Goal: Task Accomplishment & Management: Use online tool/utility

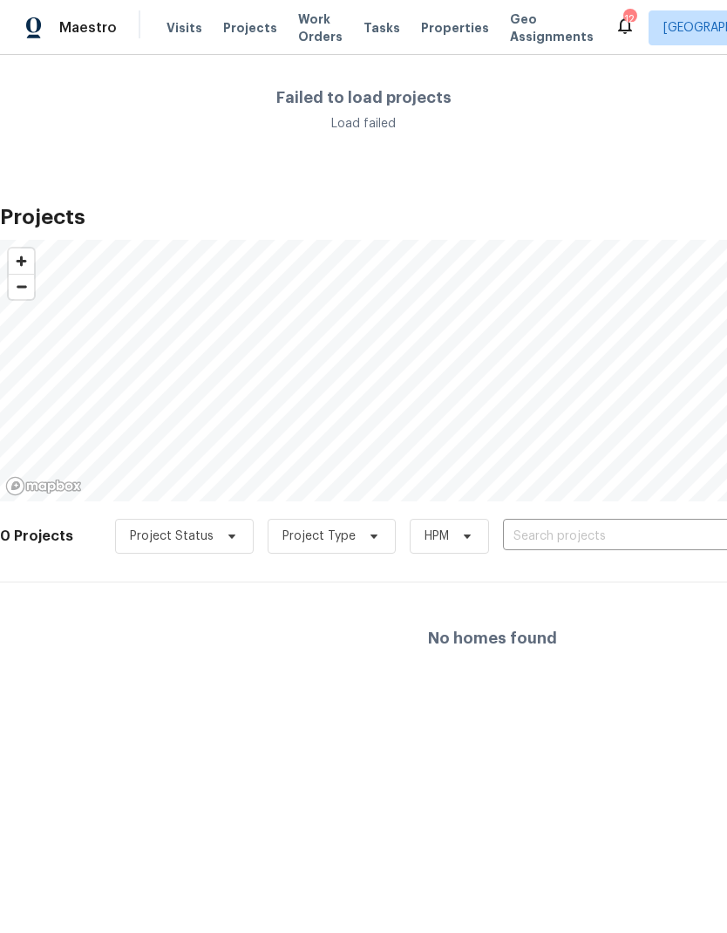
click at [568, 530] on input "text" at bounding box center [603, 536] width 200 height 27
type input "573"
click at [242, 31] on span "Projects" at bounding box center [250, 27] width 54 height 17
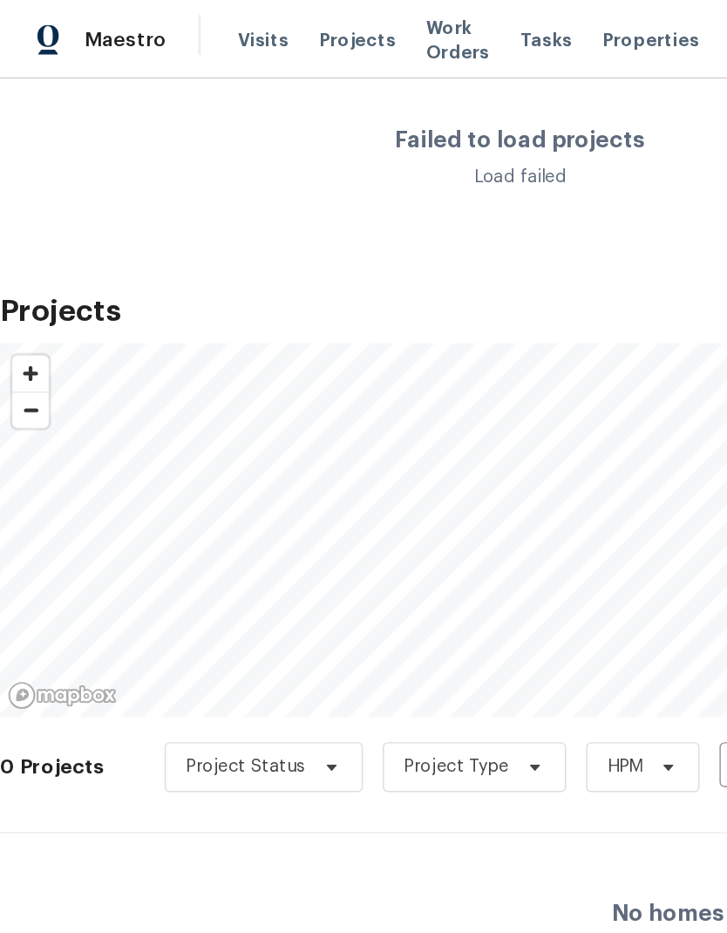
scroll to position [0, -4]
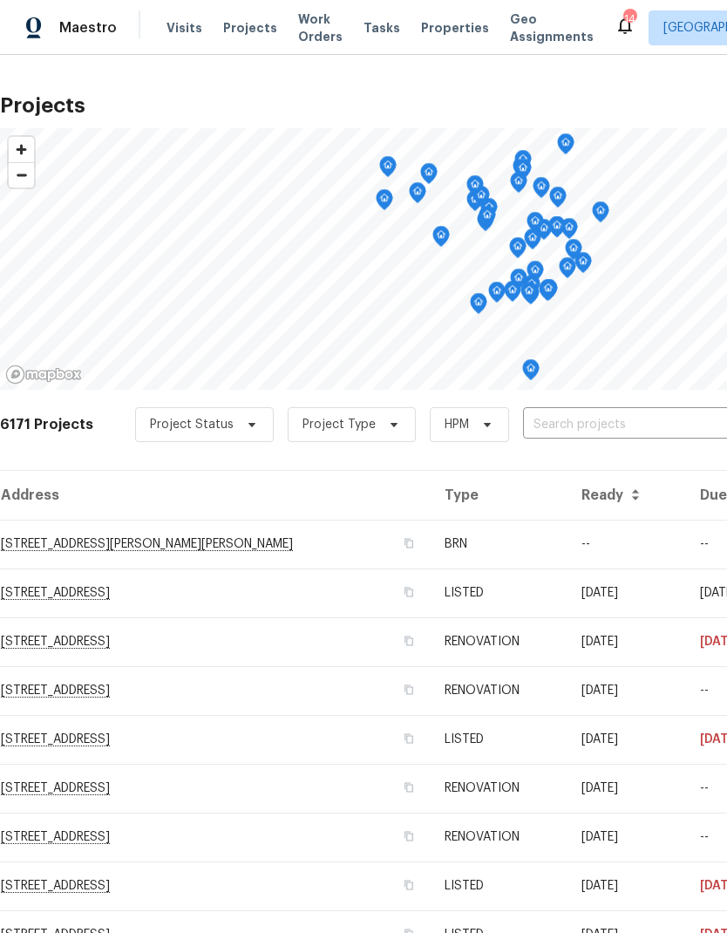
click at [575, 428] on input "text" at bounding box center [623, 425] width 200 height 27
type input "573 ka"
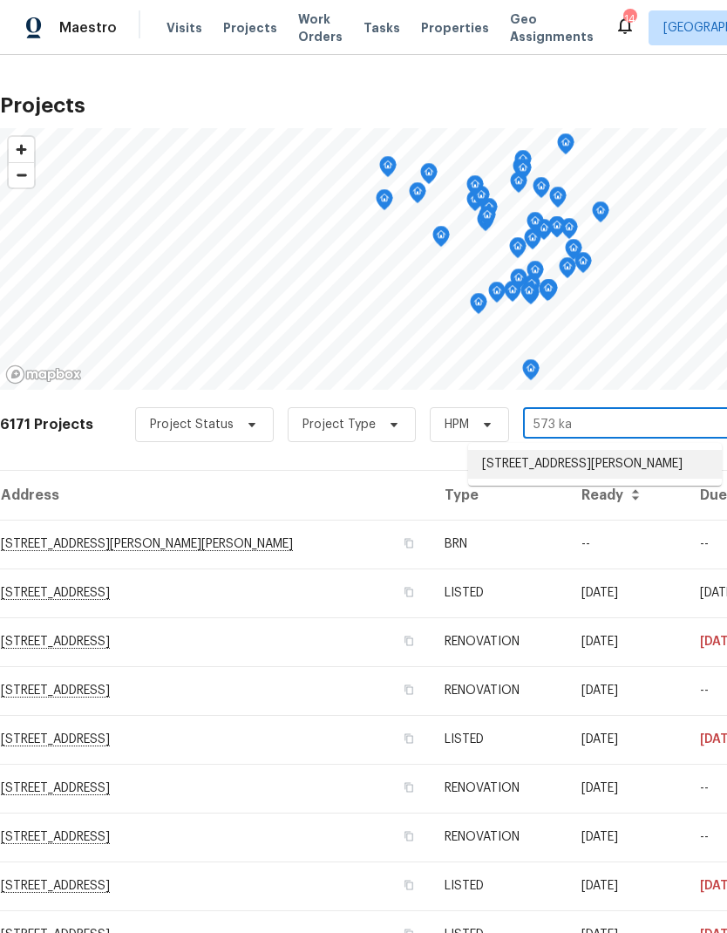
click at [590, 466] on li "[STREET_ADDRESS][PERSON_NAME]" at bounding box center [595, 464] width 254 height 29
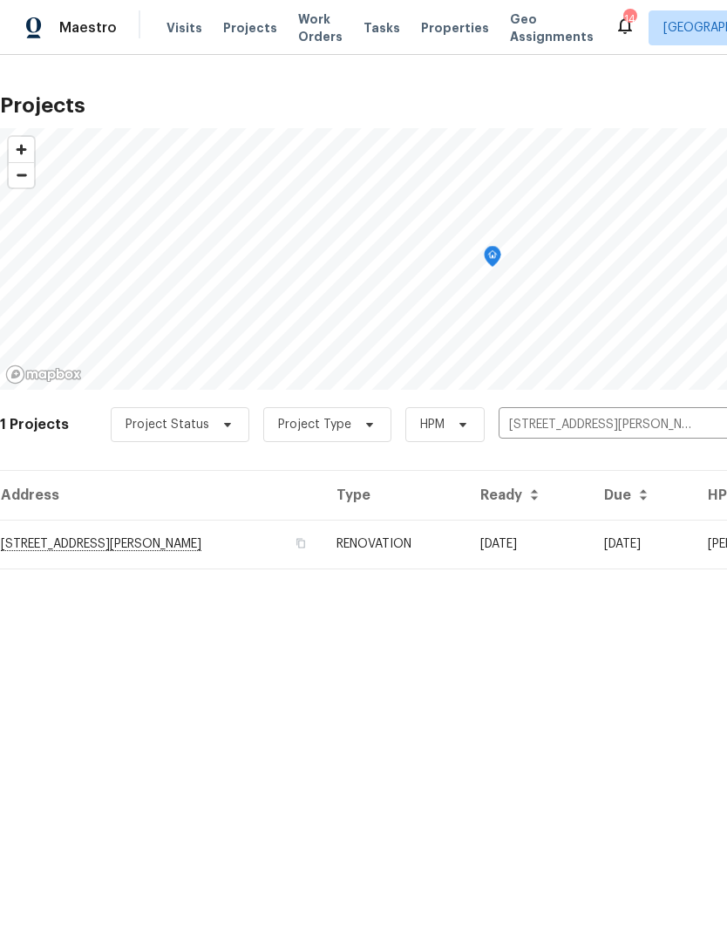
click at [106, 550] on td "[STREET_ADDRESS][PERSON_NAME]" at bounding box center [161, 544] width 323 height 49
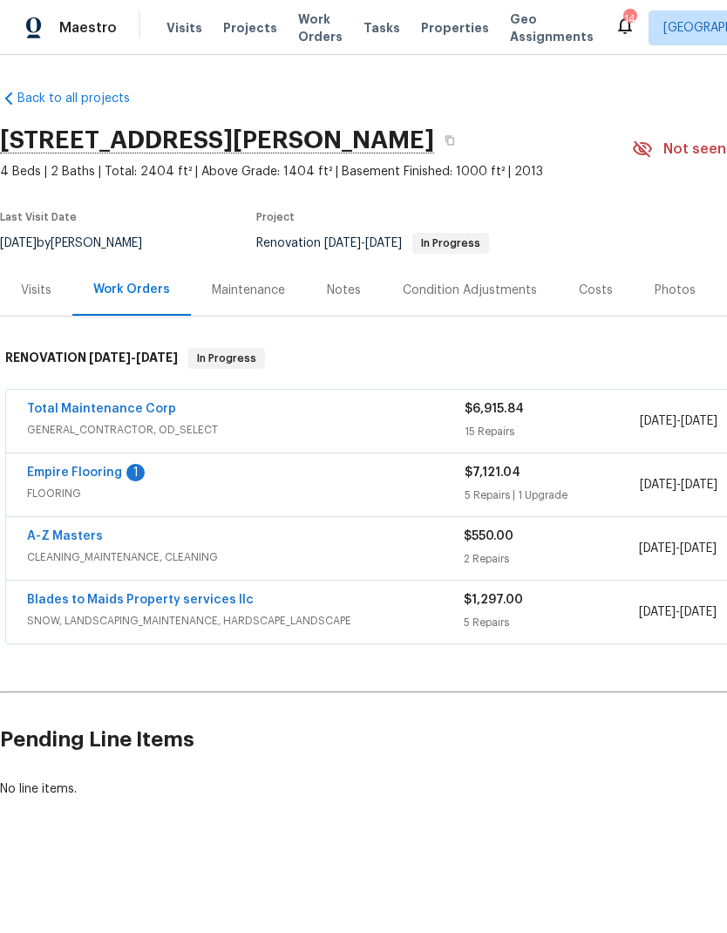
click at [130, 413] on link "Total Maintenance Corp" at bounding box center [101, 409] width 149 height 12
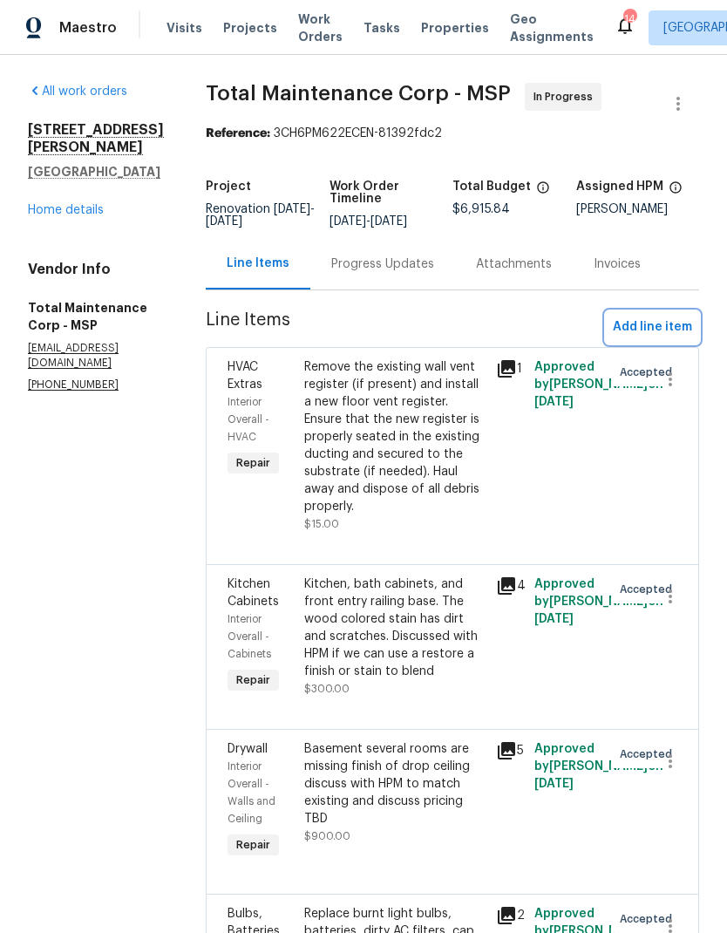
click at [668, 341] on button "Add line item" at bounding box center [652, 327] width 93 height 32
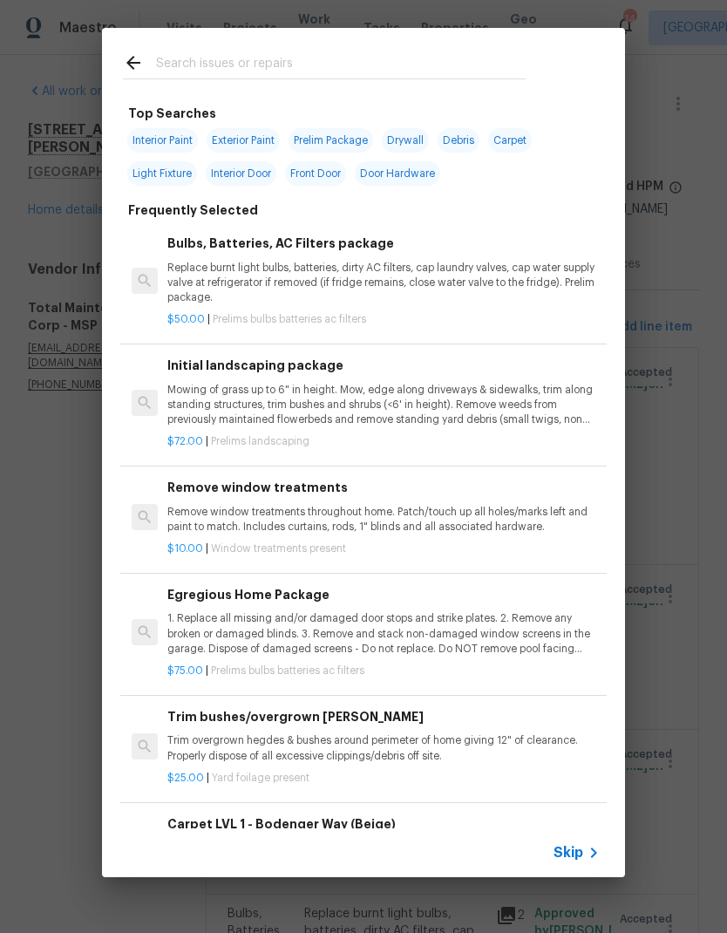
click at [286, 59] on input "text" at bounding box center [341, 65] width 370 height 26
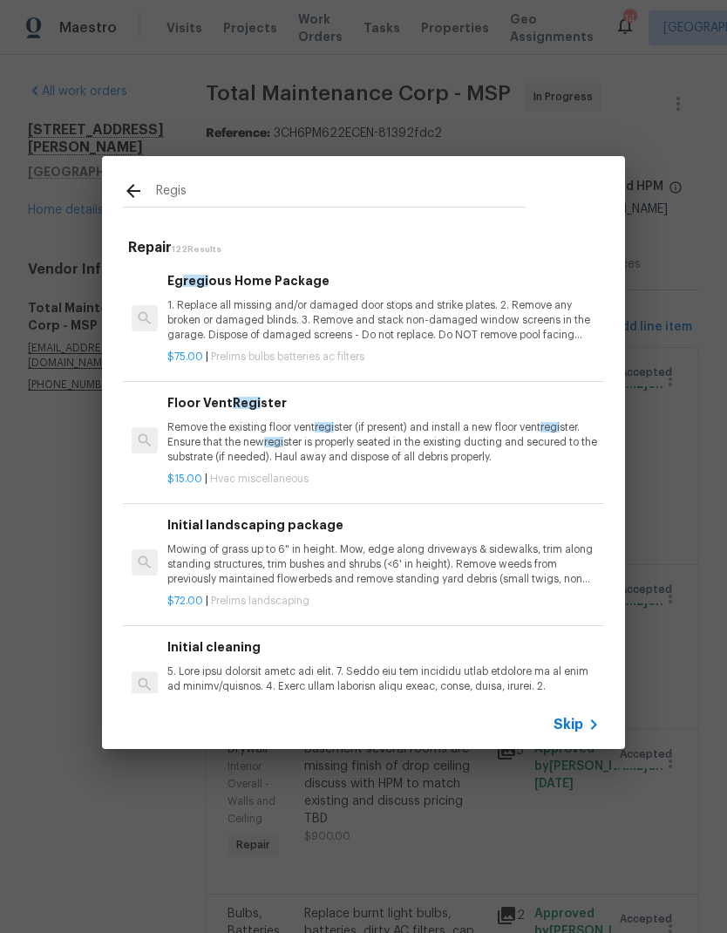
type input "Regist"
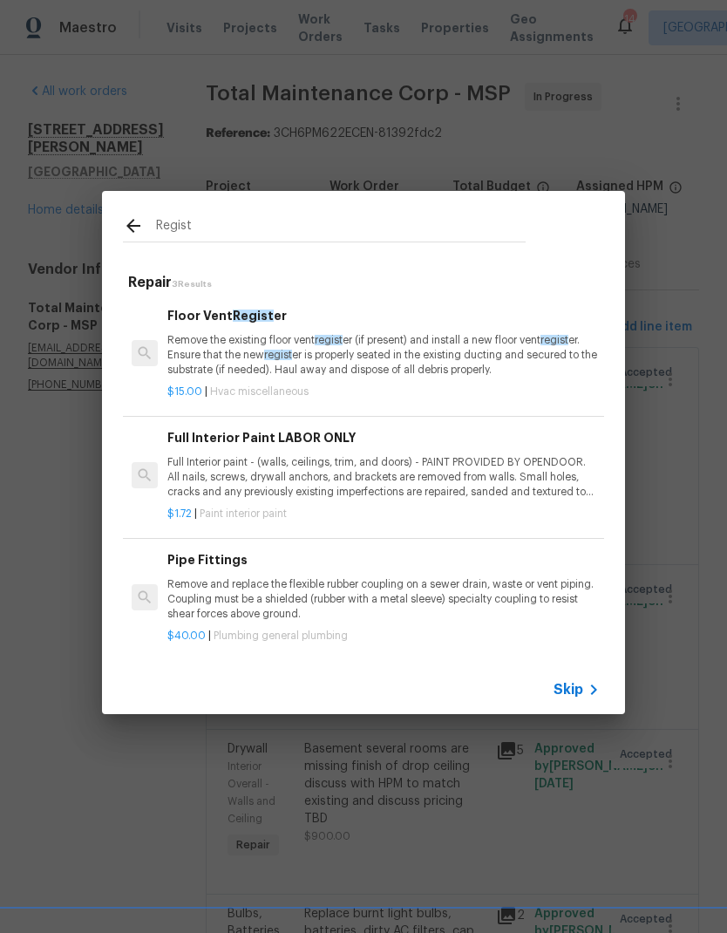
click at [385, 348] on p "Remove the existing floor vent regist er (if present) and install a new floor v…" at bounding box center [383, 355] width 433 height 44
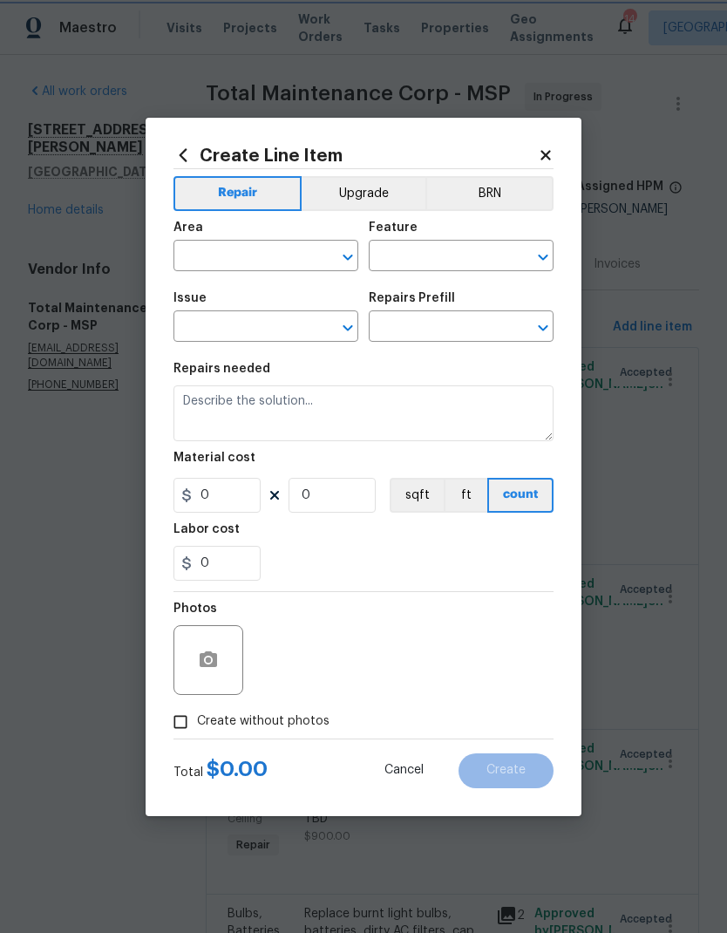
type input "HVAC"
type input "HVAC Extras"
type input "Floor Vent Register $15.00"
type textarea "Remove the existing floor vent register (if present) and install a new floor ve…"
type input "15"
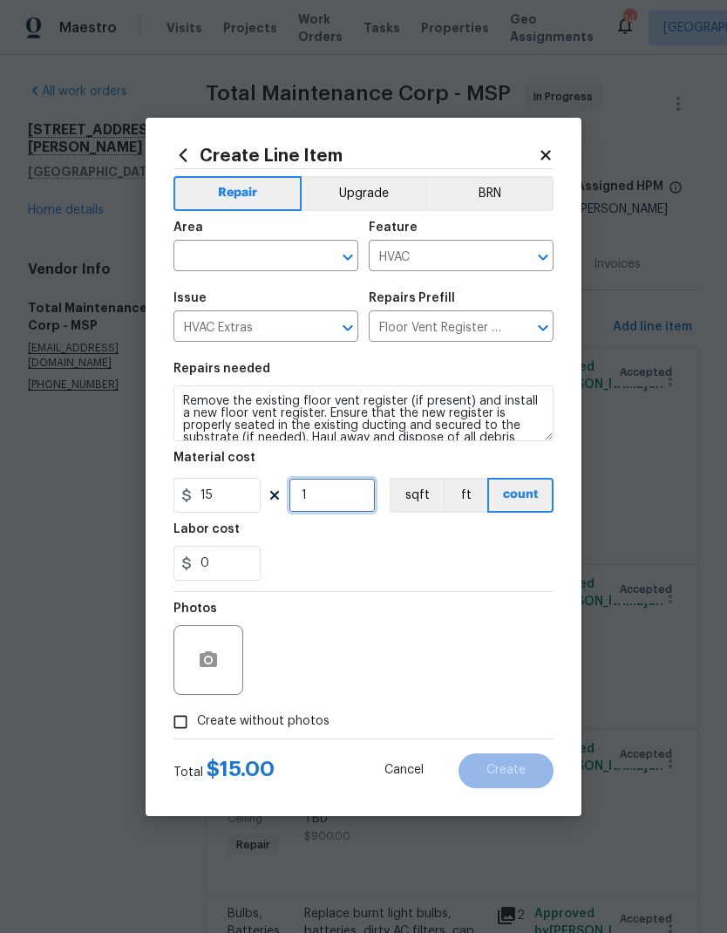
click at [341, 500] on input "1" at bounding box center [332, 495] width 87 height 35
type input "3"
click at [405, 554] on div "0" at bounding box center [364, 563] width 380 height 35
click at [250, 261] on input "text" at bounding box center [242, 257] width 136 height 27
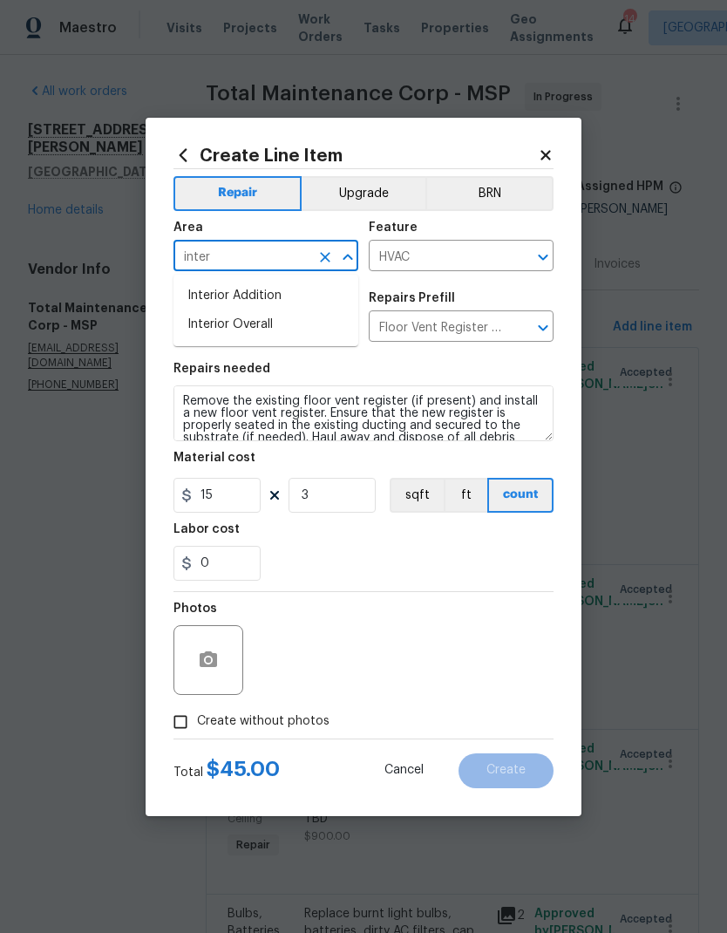
click at [270, 321] on li "Interior Overall" at bounding box center [266, 325] width 185 height 29
type input "Interior Overall"
click at [413, 540] on div "Labor cost" at bounding box center [364, 534] width 380 height 23
click at [223, 726] on span "Create without photos" at bounding box center [263, 722] width 133 height 18
click at [197, 726] on input "Create without photos" at bounding box center [180, 722] width 33 height 33
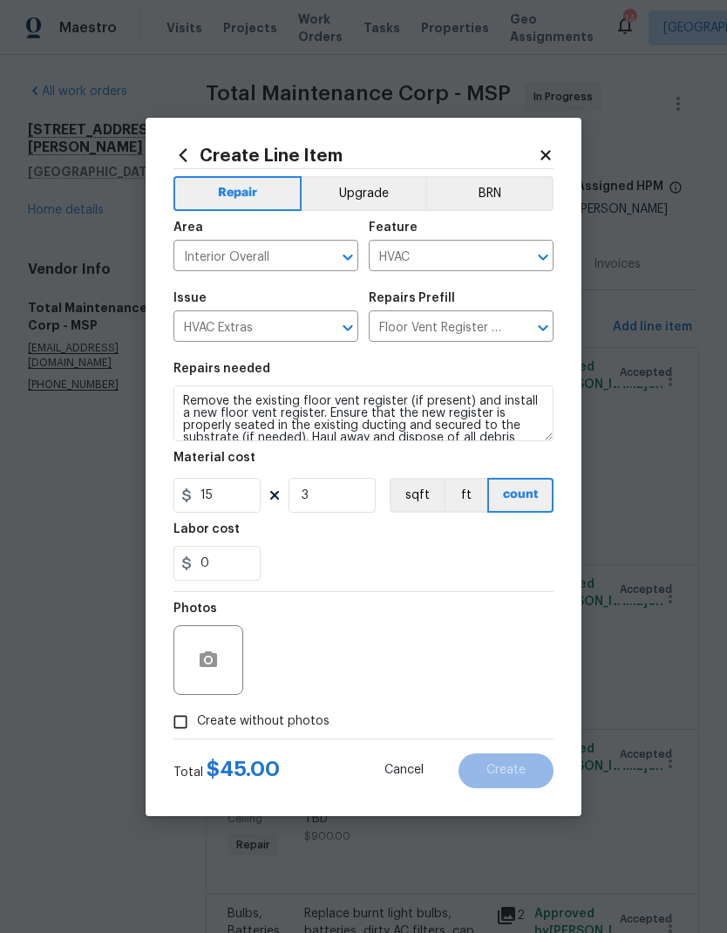
checkbox input "true"
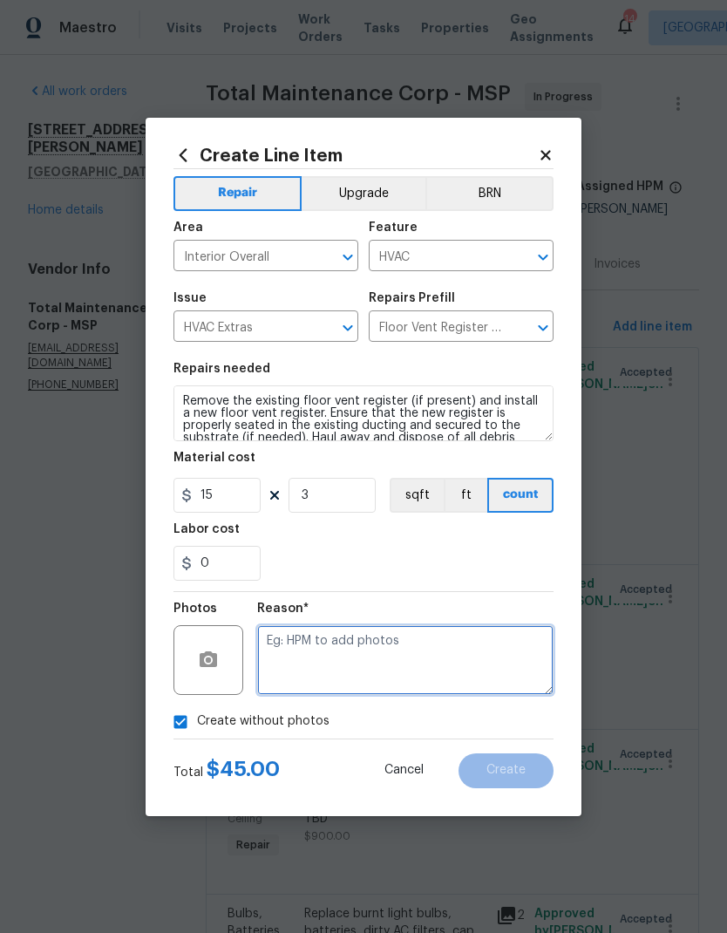
click at [384, 659] on textarea at bounding box center [405, 660] width 297 height 70
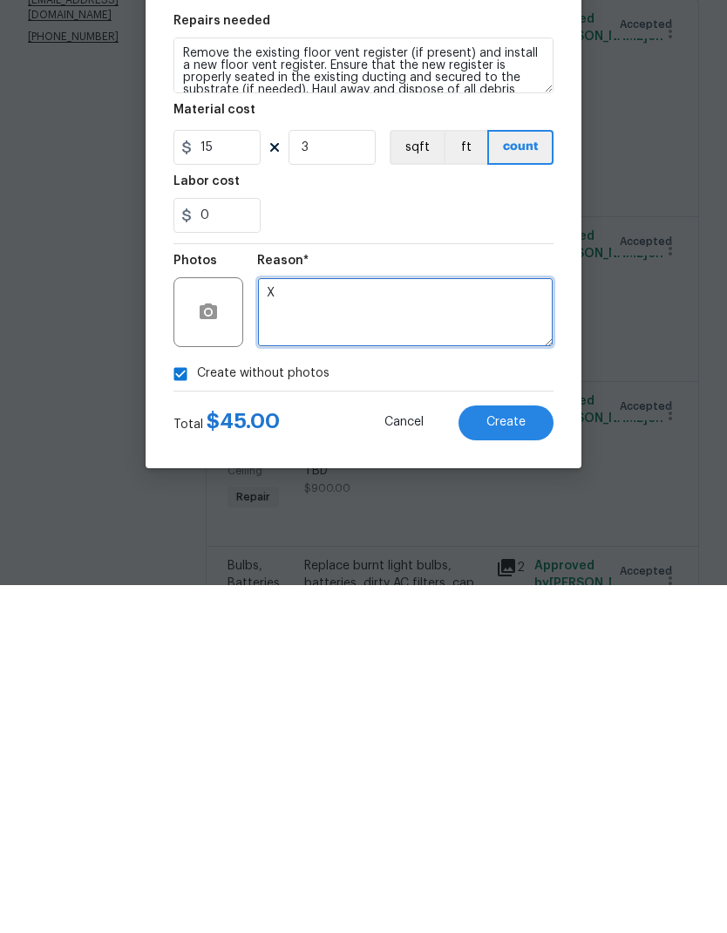
type textarea "X"
click at [515, 764] on span "Create" at bounding box center [506, 770] width 39 height 13
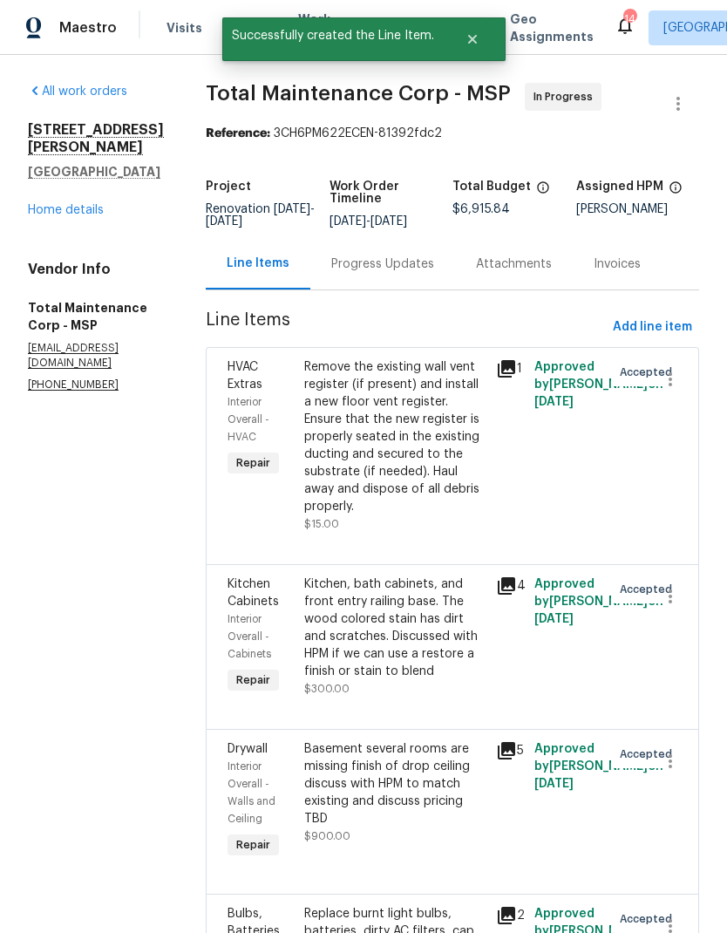
scroll to position [0, 0]
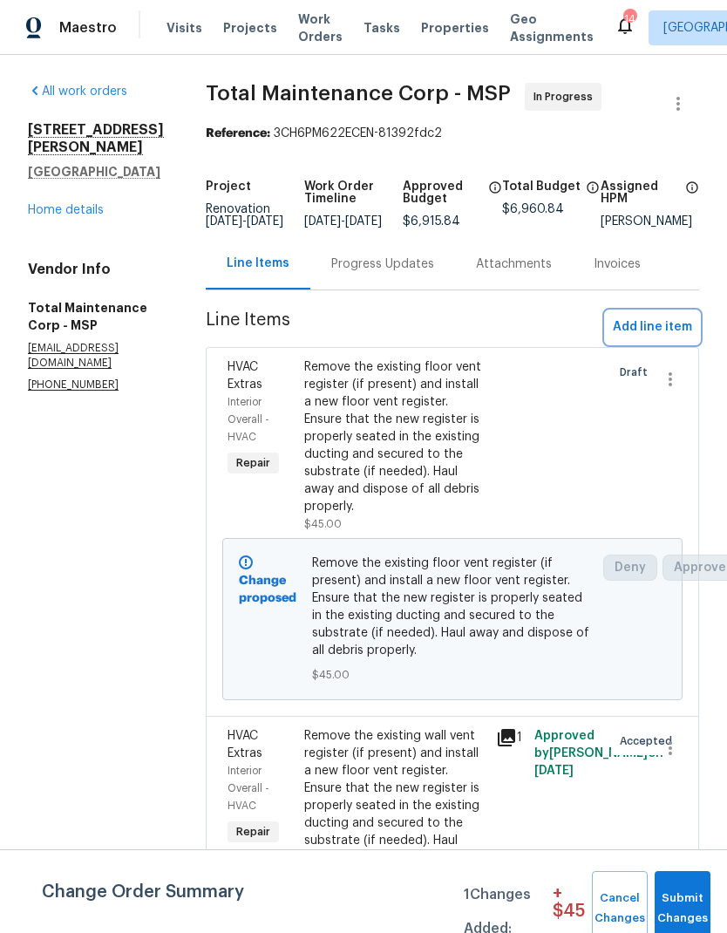
click at [651, 332] on span "Add line item" at bounding box center [652, 328] width 79 height 22
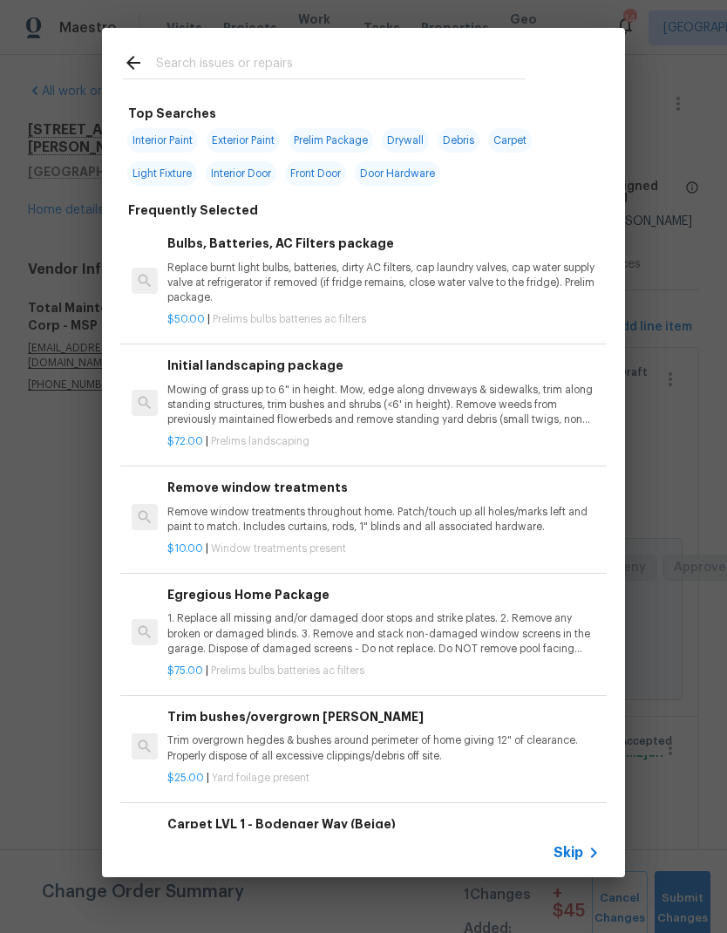
click at [299, 53] on input "text" at bounding box center [341, 65] width 370 height 26
type input "Toilet"
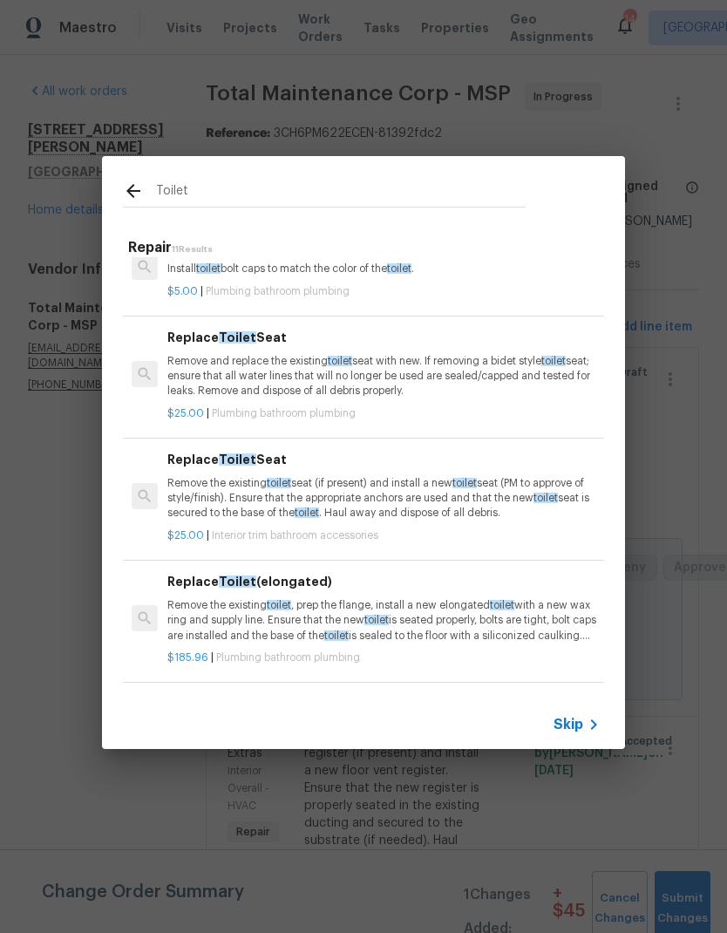
scroll to position [134, 0]
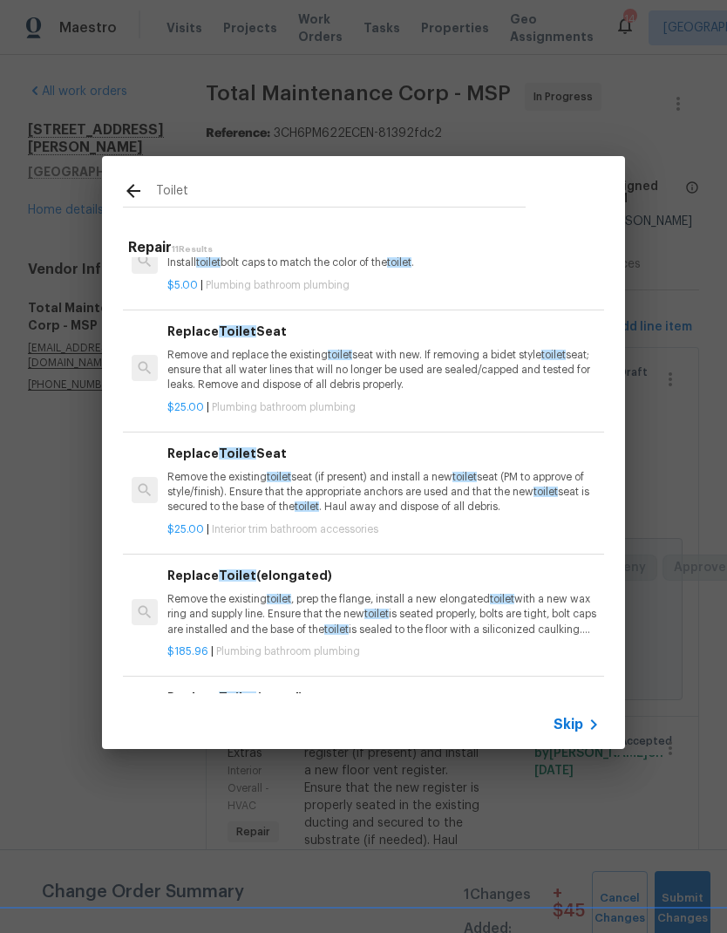
click at [348, 379] on p "Remove and replace the existing toilet seat with new. If removing a bidet style…" at bounding box center [383, 370] width 433 height 44
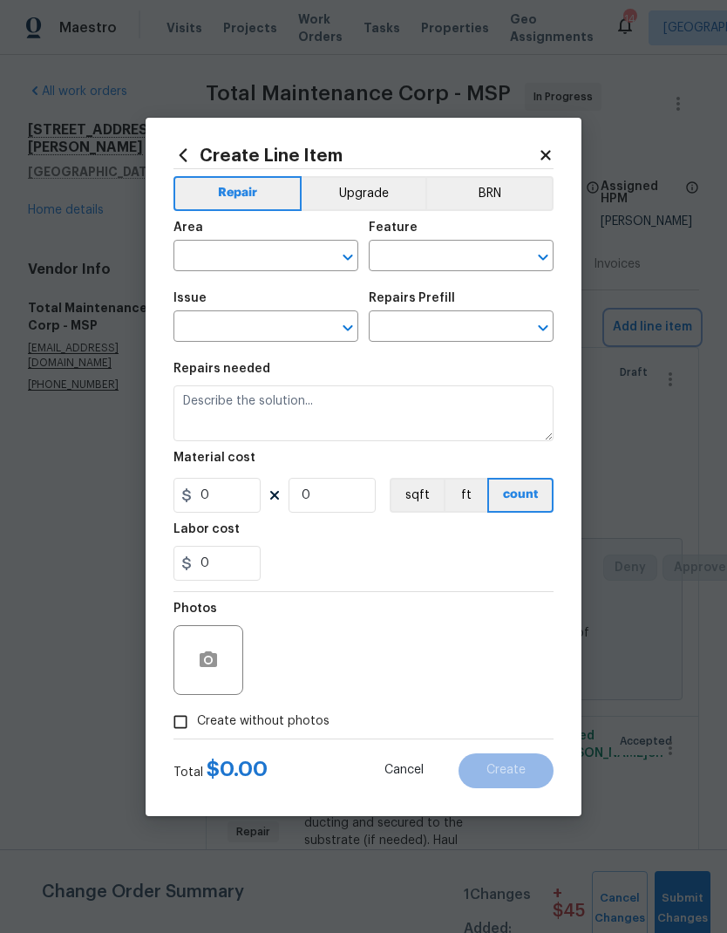
click at [348, 315] on div "Issue" at bounding box center [266, 303] width 185 height 23
type input "Plumbing"
type input "Bathroom Plumbing"
type textarea "Remove and replace the existing toilet seat with new. If removing a bidet style…"
type input "1"
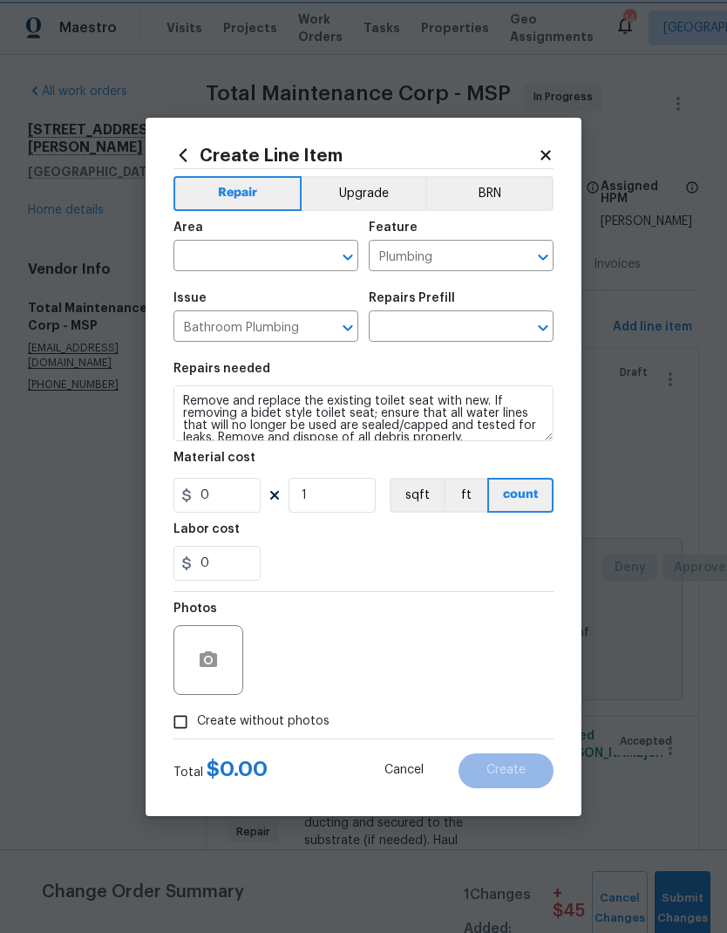
type input "Replace Toilet Seat $25.00"
type input "25"
click at [229, 565] on input "0" at bounding box center [217, 563] width 87 height 35
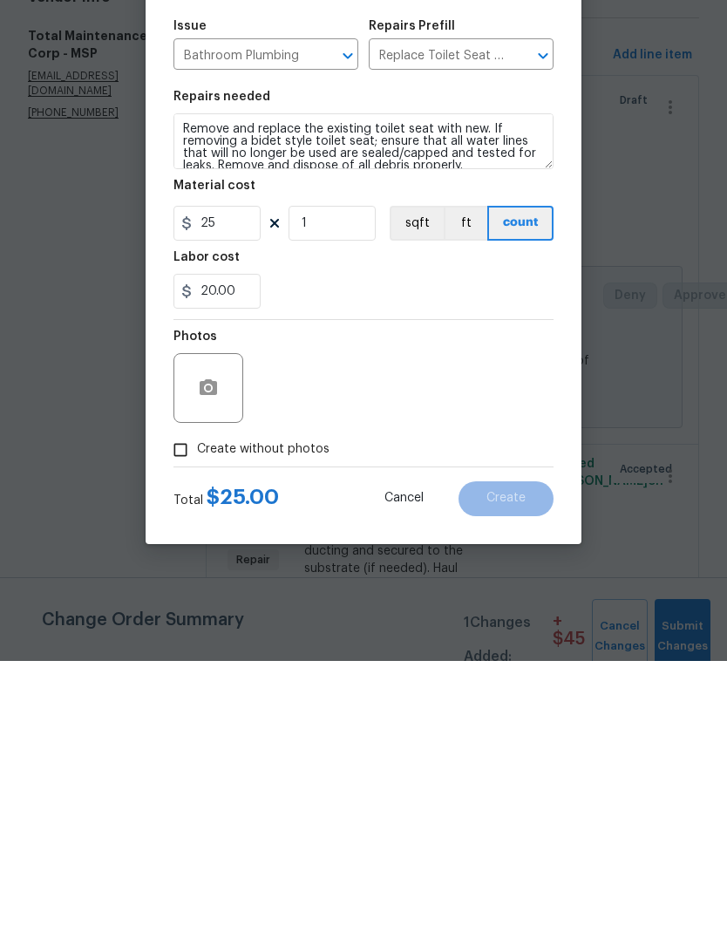
click at [413, 592] on div "Photos" at bounding box center [364, 648] width 380 height 113
type input "20"
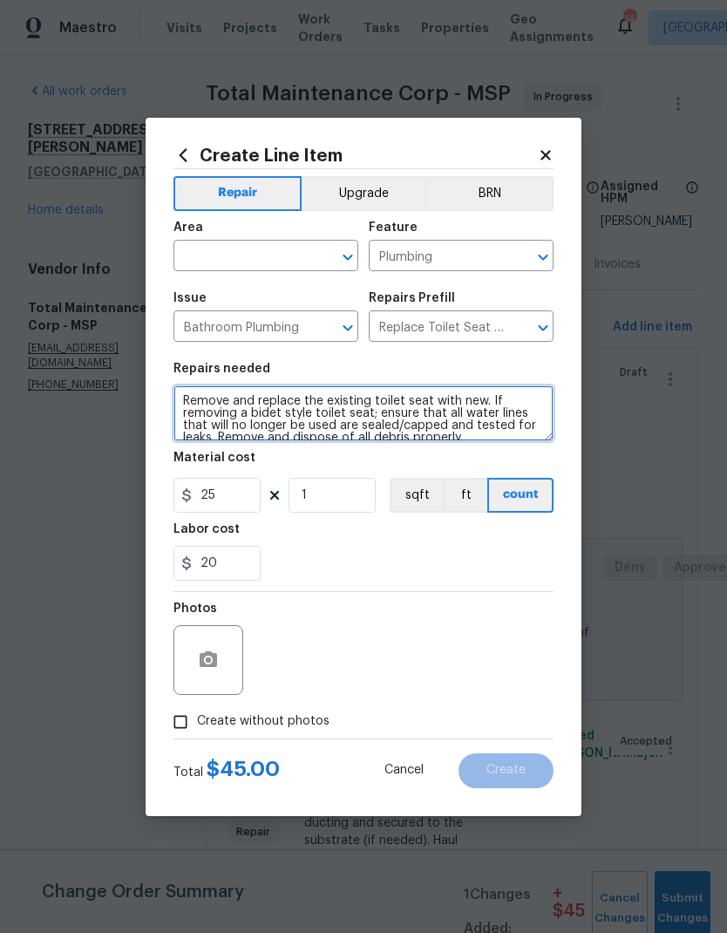
click at [179, 401] on textarea "Remove and replace the existing toilet seat with new. If removing a bidet style…" at bounding box center [364, 414] width 380 height 56
type textarea "Also fill valve Remove and replace the existing toilet seat with new. If removi…"
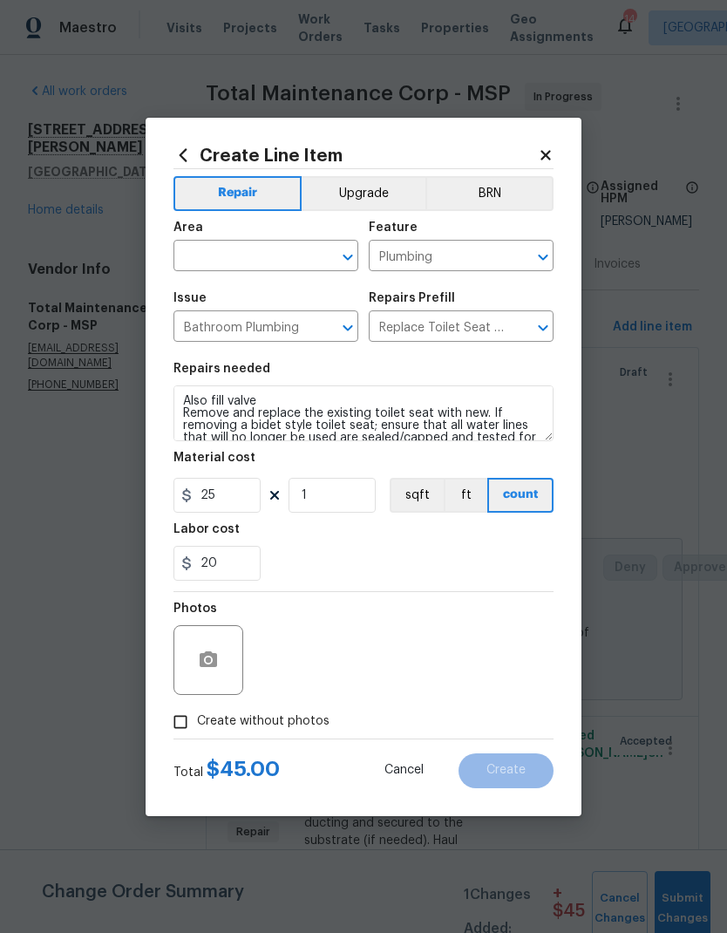
click at [267, 258] on input "text" at bounding box center [242, 257] width 136 height 27
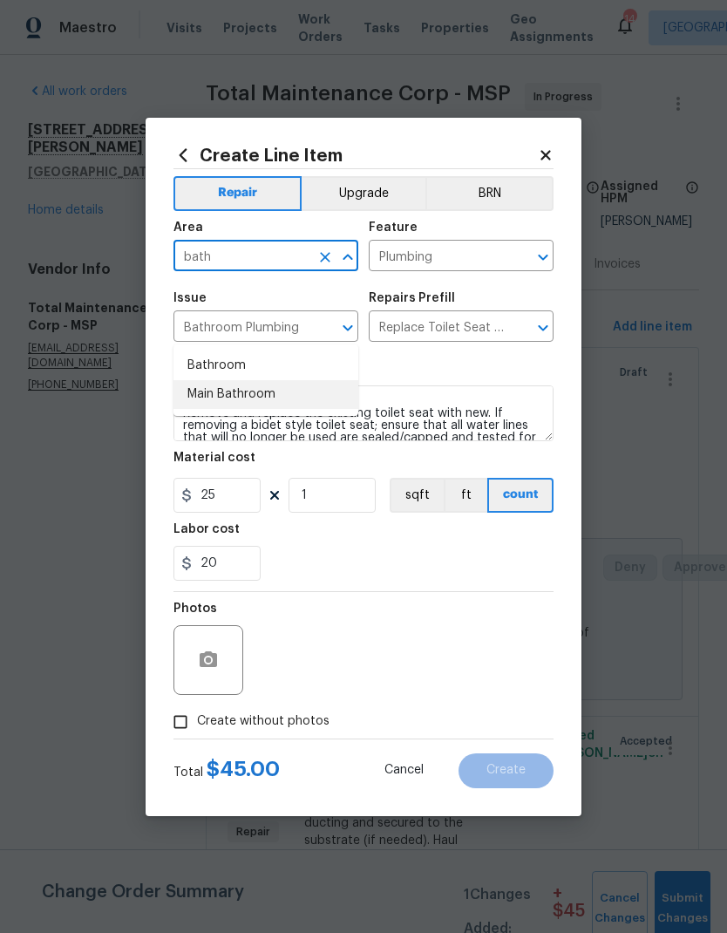
click at [253, 380] on li "Main Bathroom" at bounding box center [266, 394] width 185 height 29
type input "Main Bathroom"
click at [444, 568] on div "20" at bounding box center [364, 563] width 380 height 35
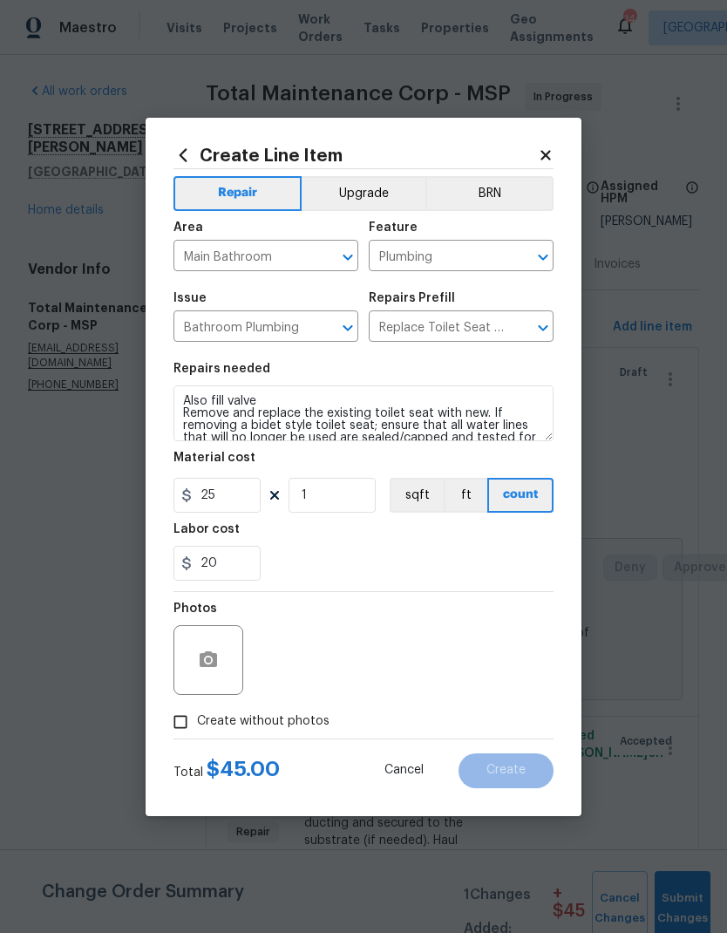
click at [194, 726] on input "Create without photos" at bounding box center [180, 722] width 33 height 33
checkbox input "true"
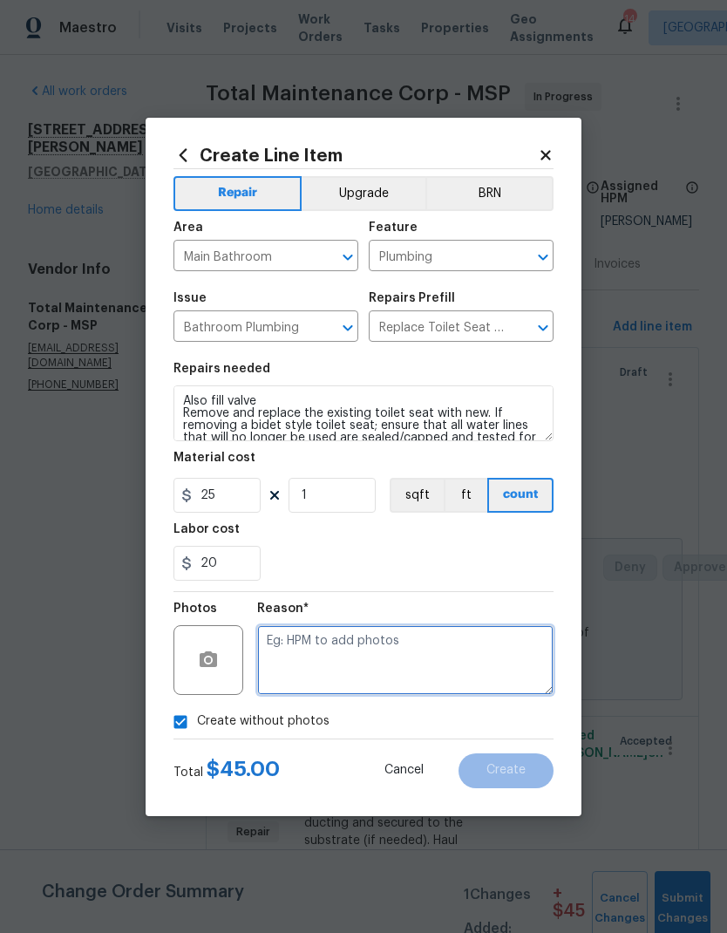
click at [386, 653] on textarea at bounding box center [405, 660] width 297 height 70
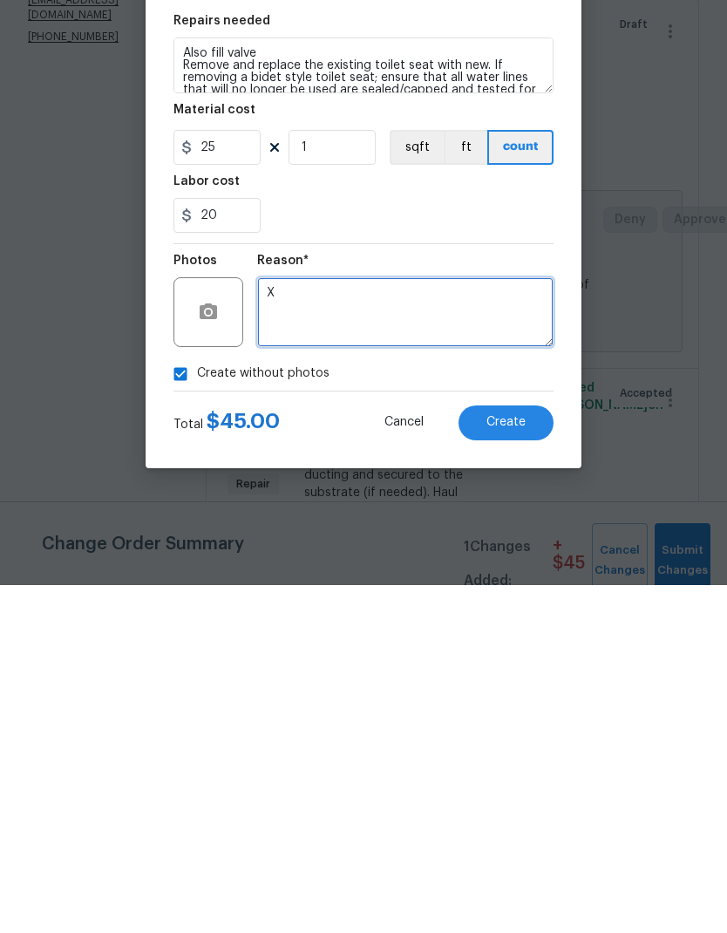
type textarea "X"
click at [522, 764] on span "Create" at bounding box center [506, 770] width 39 height 13
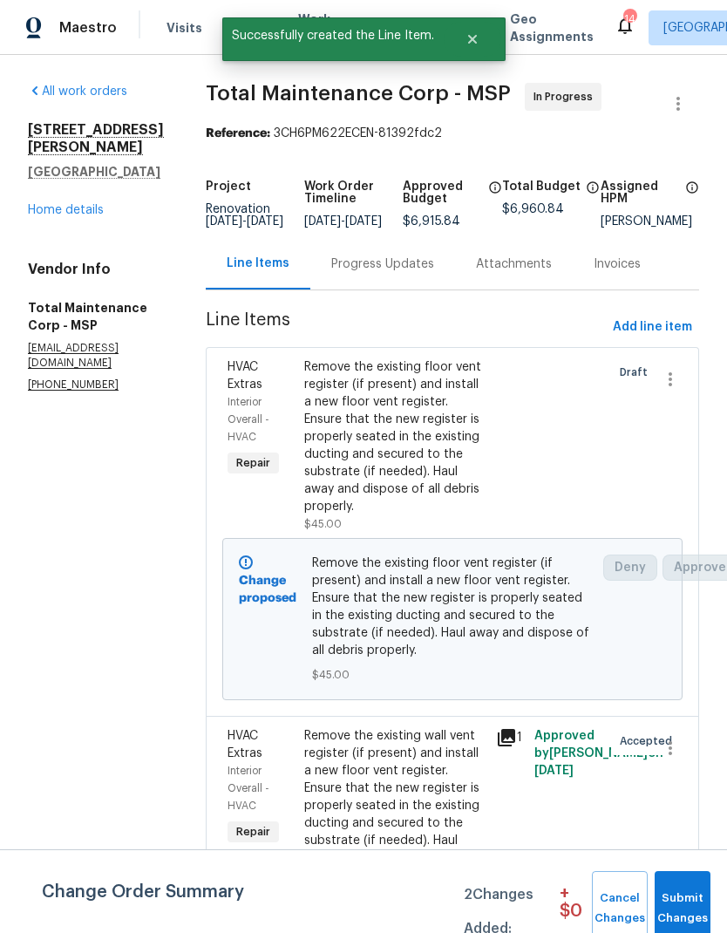
scroll to position [0, 0]
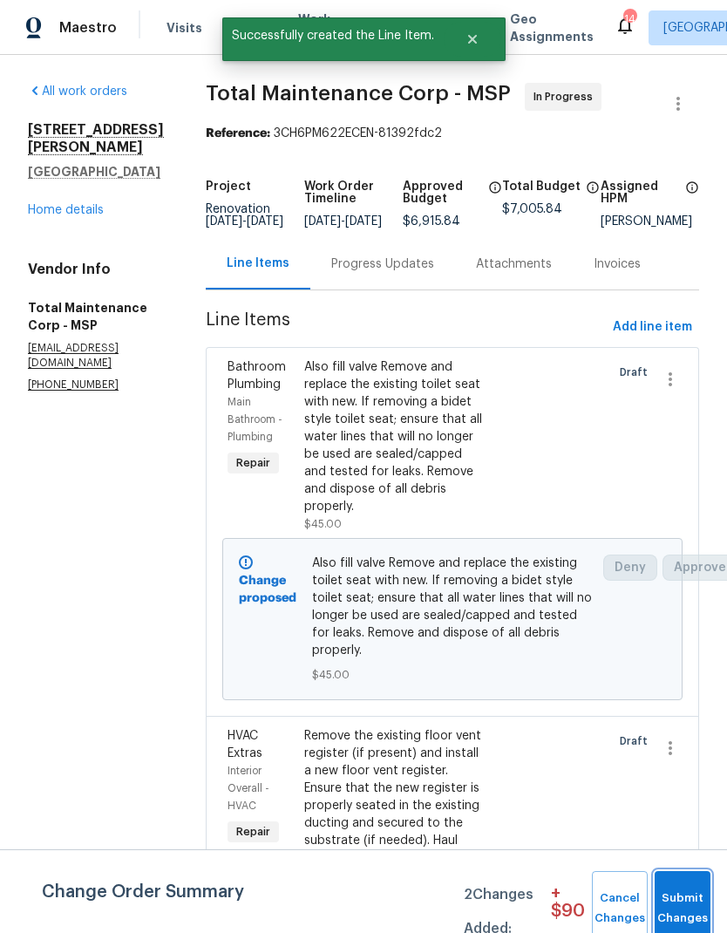
click at [683, 908] on span "Submit Changes" at bounding box center [683, 909] width 38 height 40
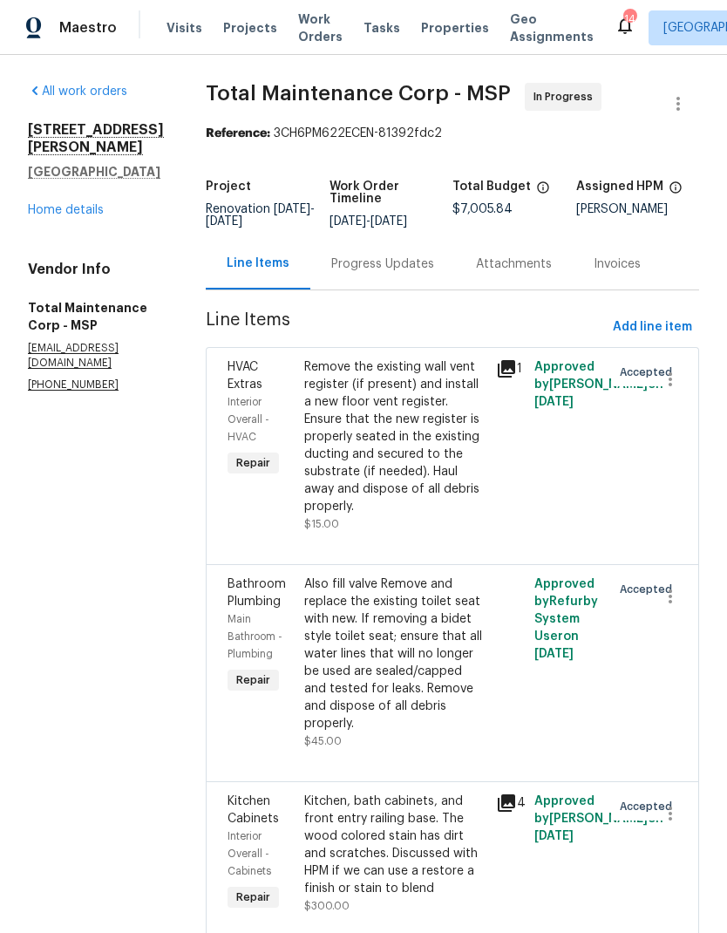
click at [446, 35] on span "Properties" at bounding box center [455, 27] width 68 height 17
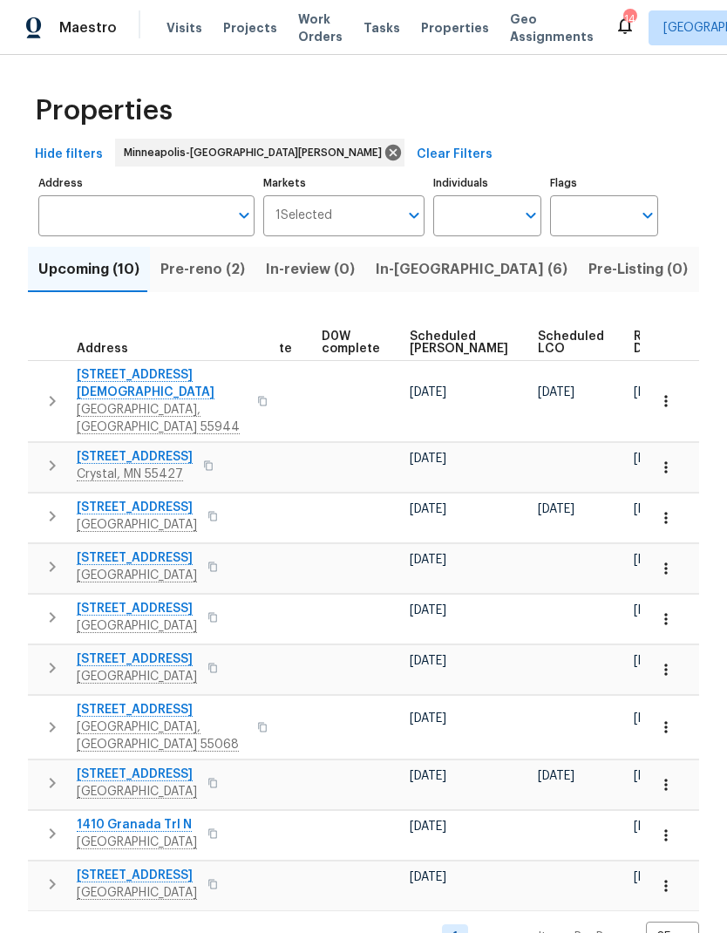
scroll to position [0, 439]
click at [636, 335] on span "Ready Date" at bounding box center [655, 343] width 38 height 24
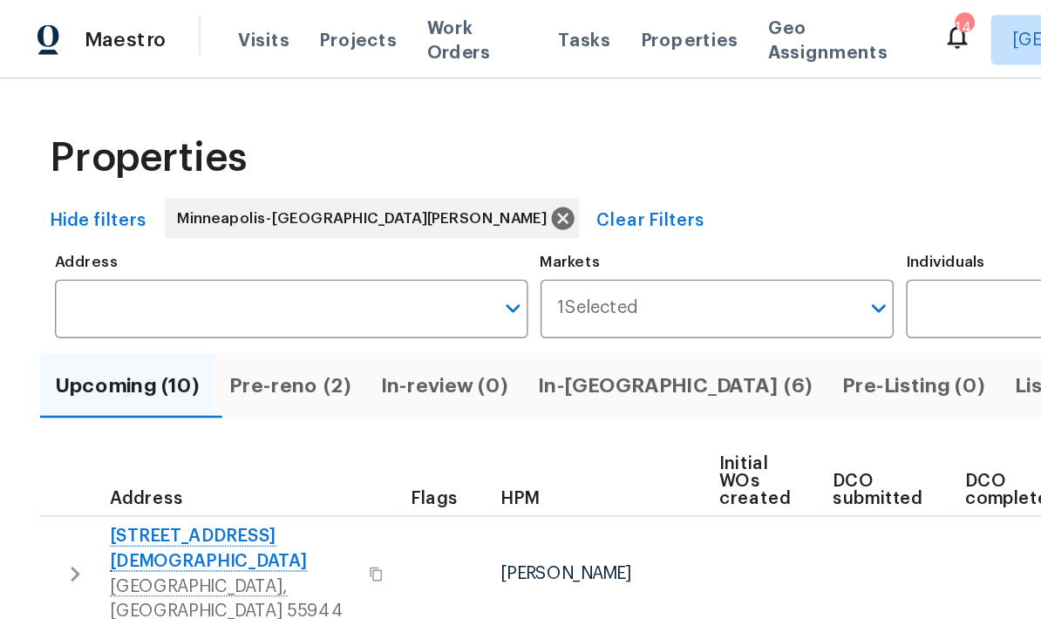
click at [716, 409] on td at bounding box center [711, 400] width 88 height 81
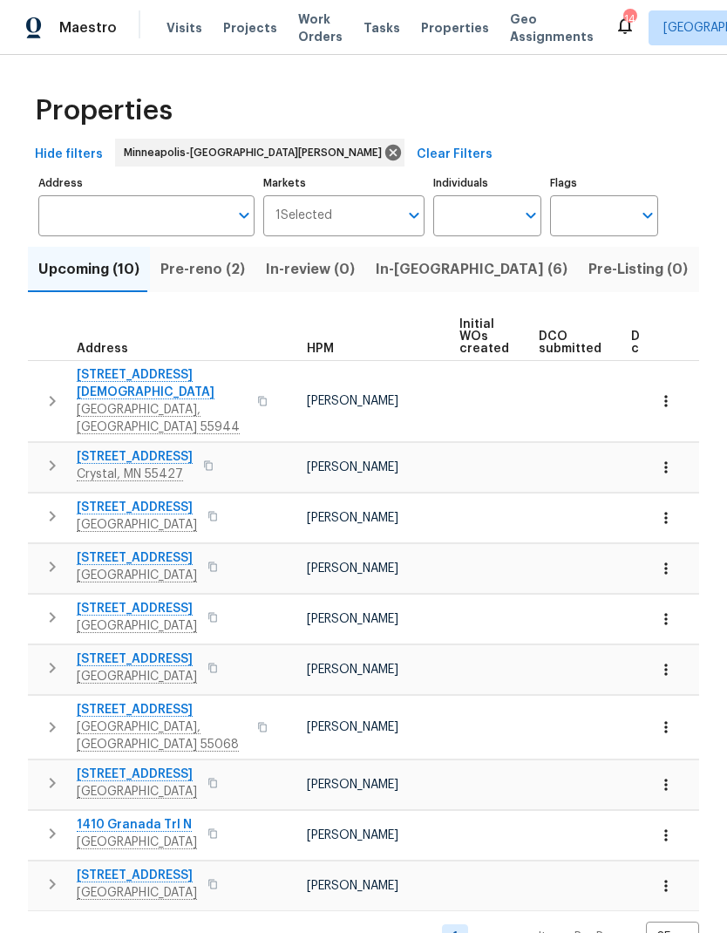
click at [425, 30] on span "Properties" at bounding box center [455, 27] width 68 height 17
click at [437, 33] on span "Properties" at bounding box center [455, 27] width 68 height 17
click at [406, 270] on span "In-[GEOGRAPHIC_DATA] (6)" at bounding box center [472, 269] width 192 height 24
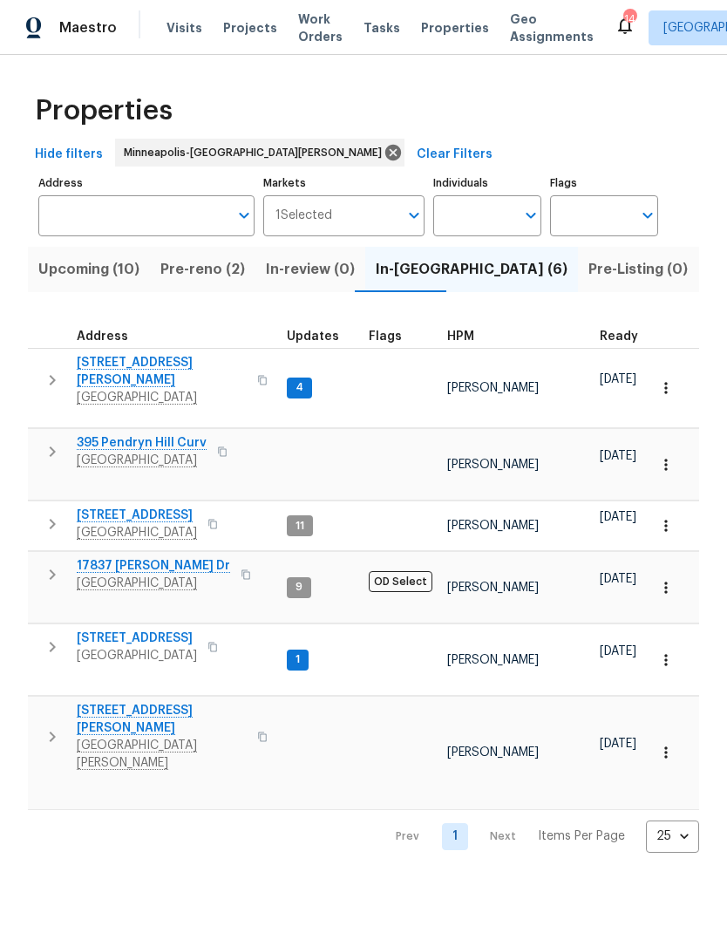
click at [116, 368] on span "[STREET_ADDRESS][PERSON_NAME]" at bounding box center [162, 371] width 170 height 35
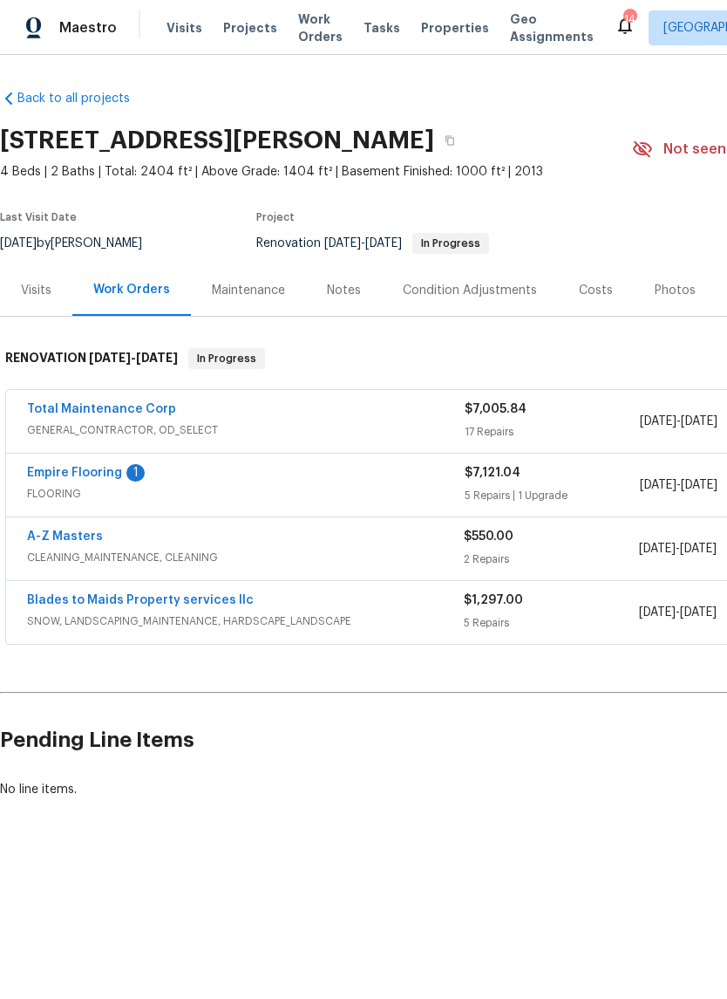
click at [590, 294] on div "Costs" at bounding box center [596, 290] width 34 height 17
